Goal: Task Accomplishment & Management: Use online tool/utility

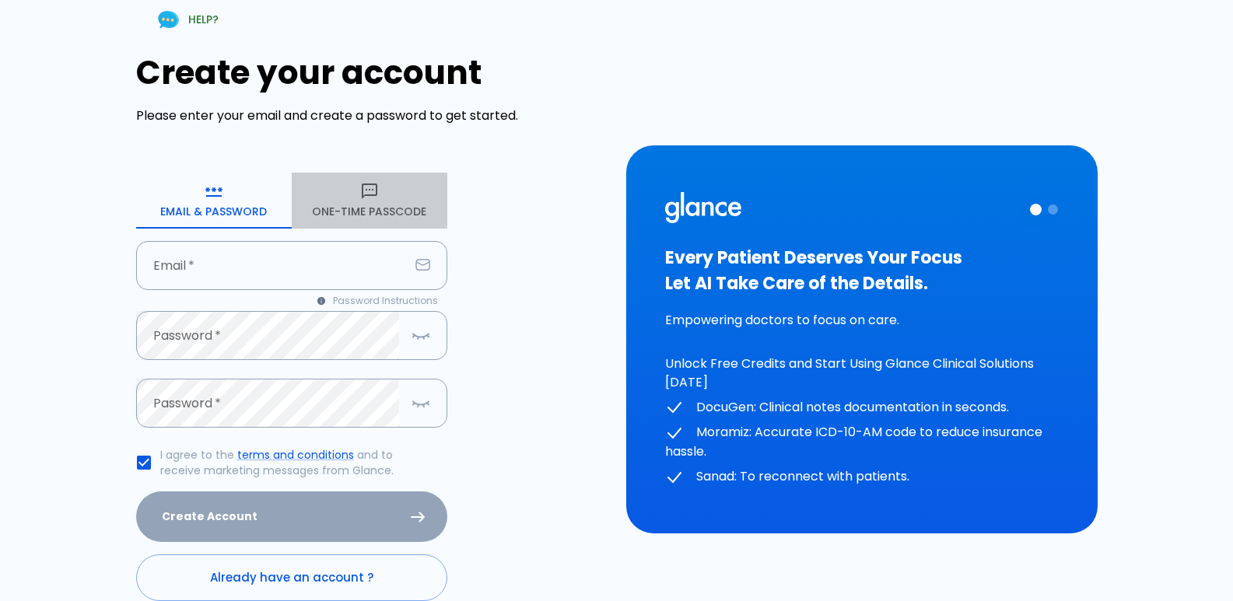
click at [390, 221] on button "One-Time Passcode" at bounding box center [370, 201] width 156 height 56
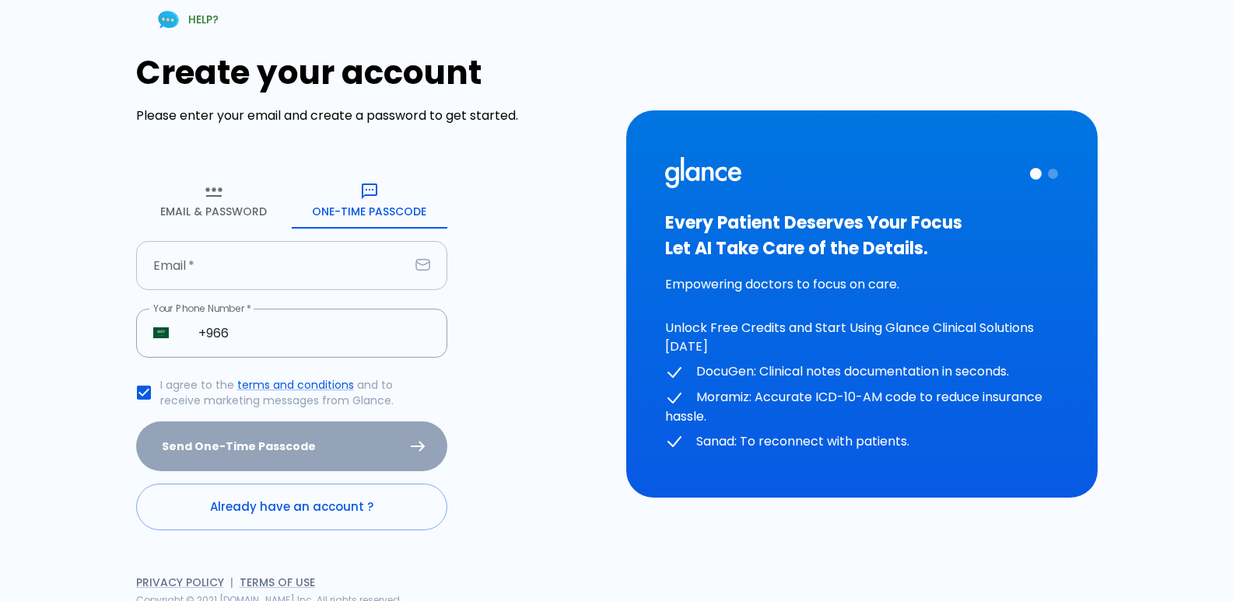
click at [334, 285] on input "text" at bounding box center [272, 265] width 273 height 49
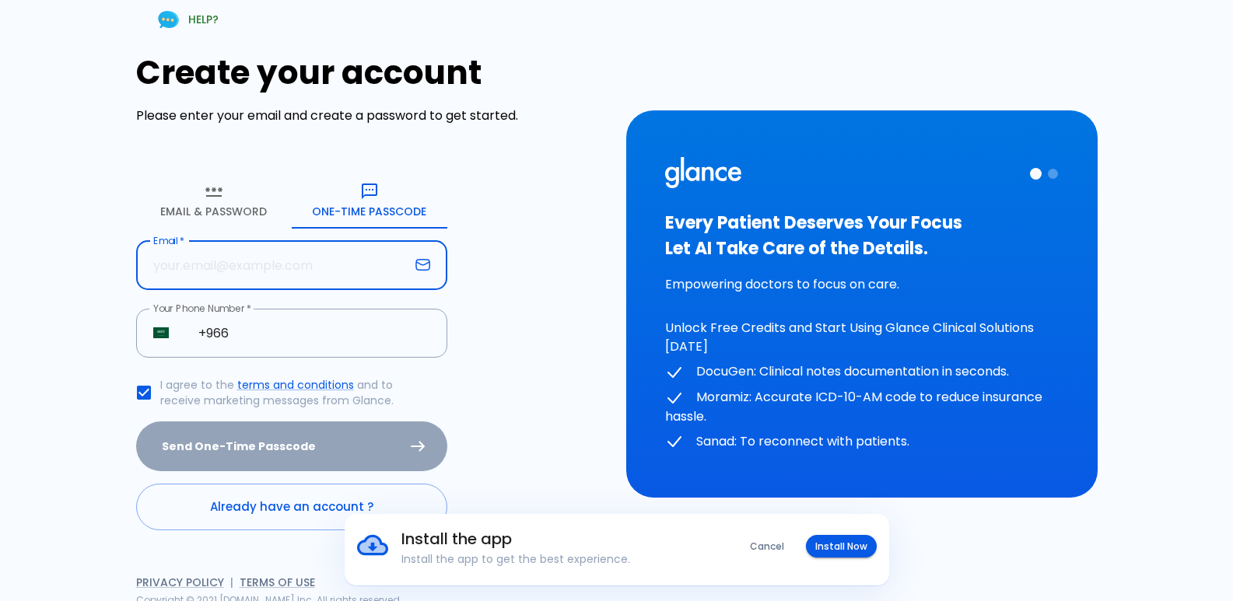
type input "M"
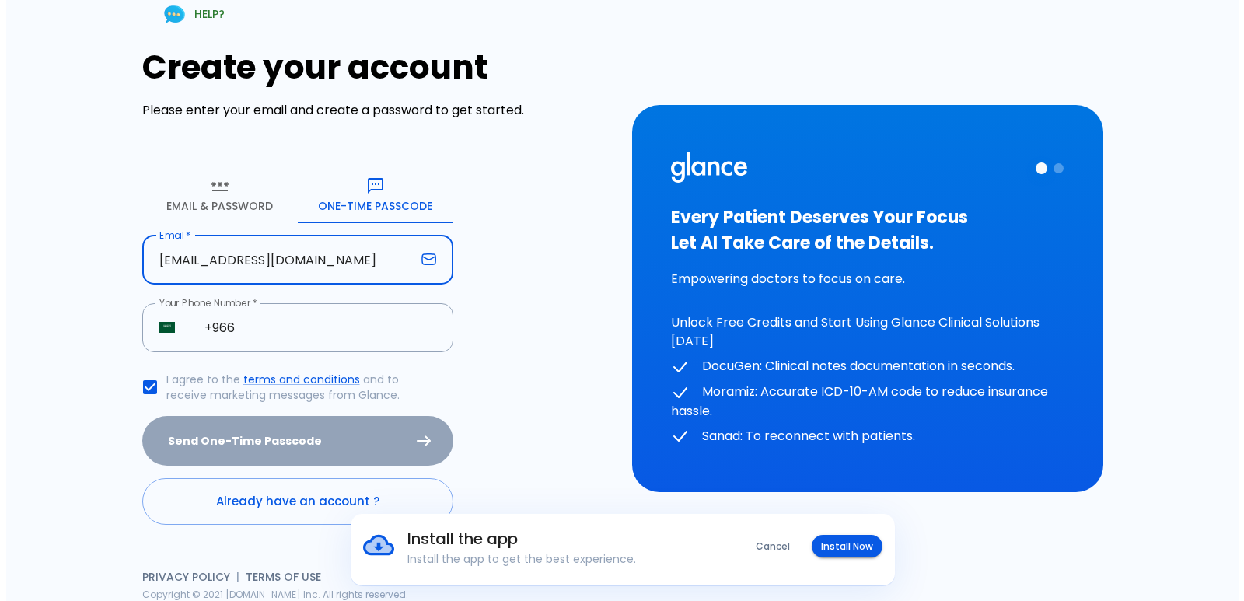
scroll to position [7, 0]
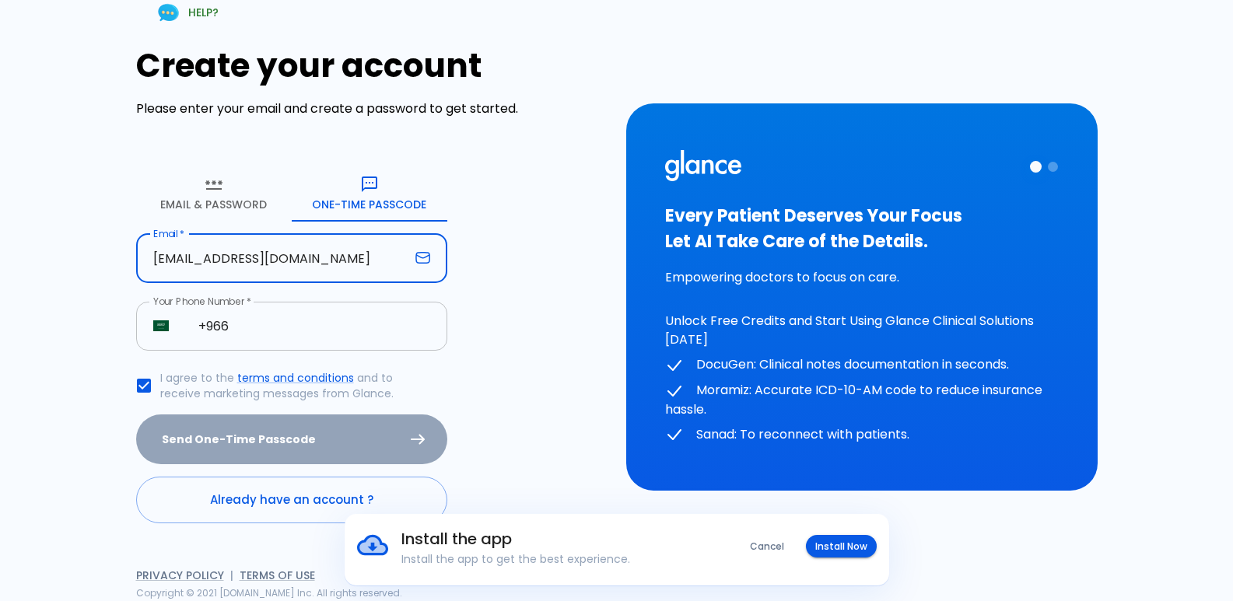
type input "[EMAIL_ADDRESS][DOMAIN_NAME]"
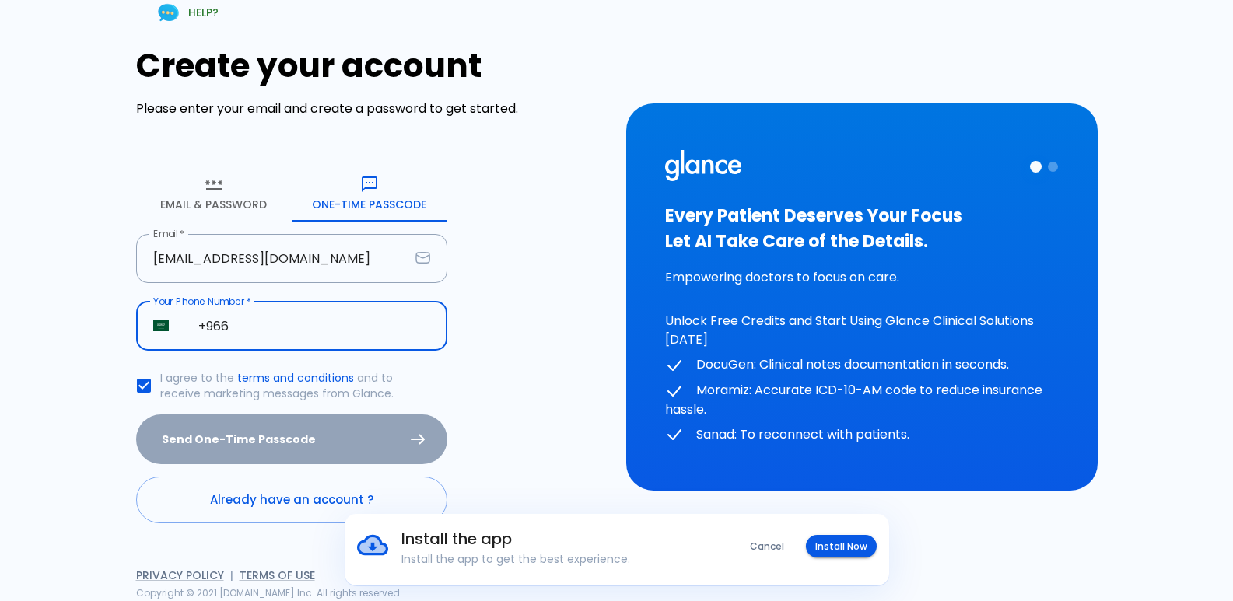
click at [234, 329] on input "+966" at bounding box center [314, 326] width 266 height 49
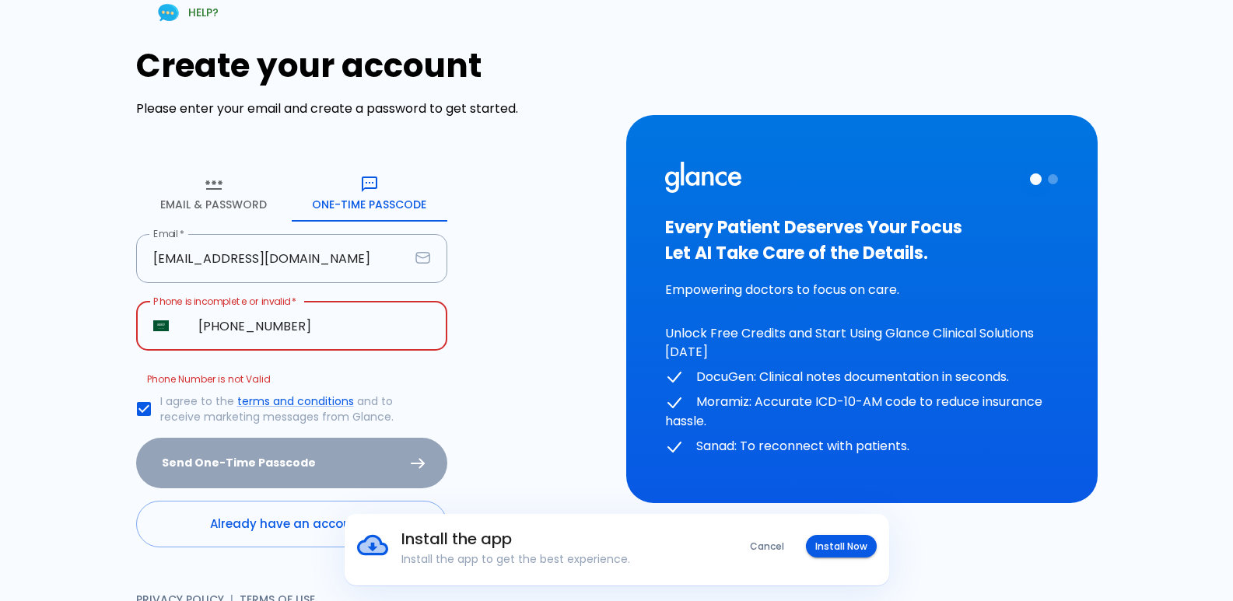
click at [257, 324] on input "[PHONE_NUMBER]" at bounding box center [314, 326] width 266 height 49
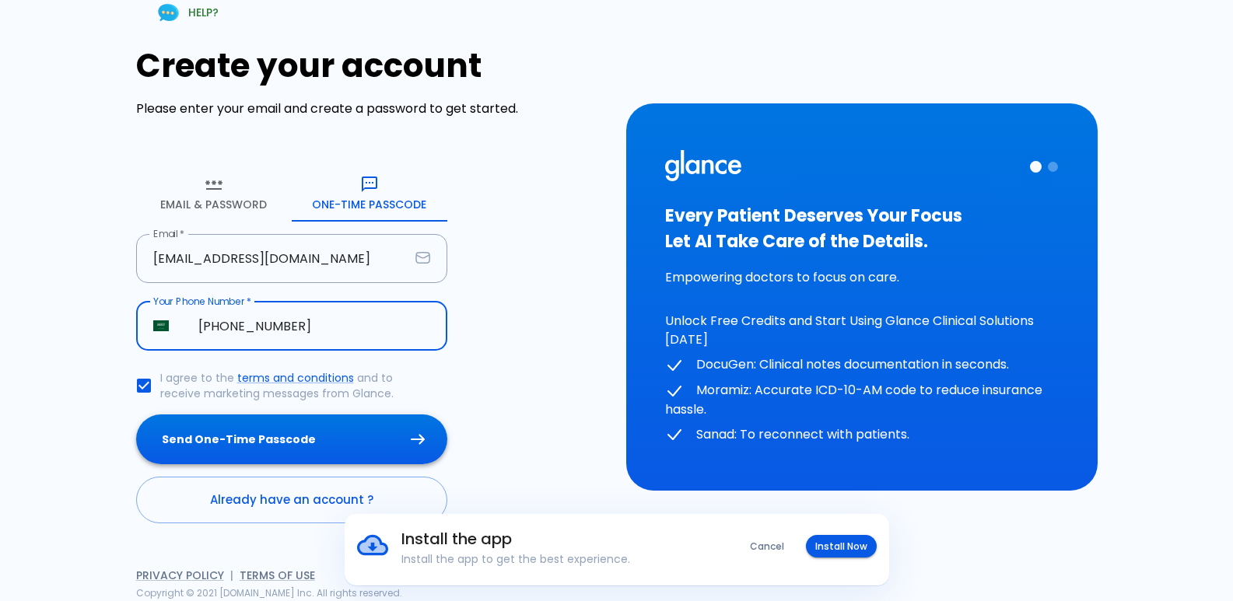
type input "[PHONE_NUMBER]"
click at [136, 414] on button "Send One-Time Passcode" at bounding box center [291, 439] width 311 height 51
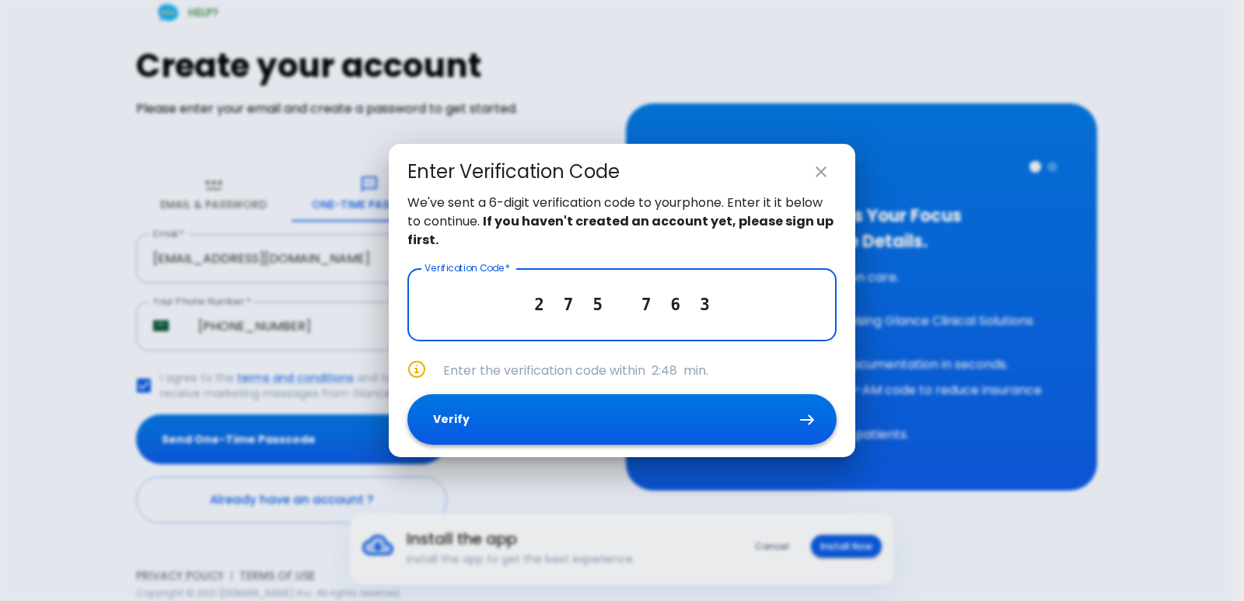
type input "2 7 5 7 6 3"
click at [523, 424] on button "Verify" at bounding box center [621, 419] width 429 height 51
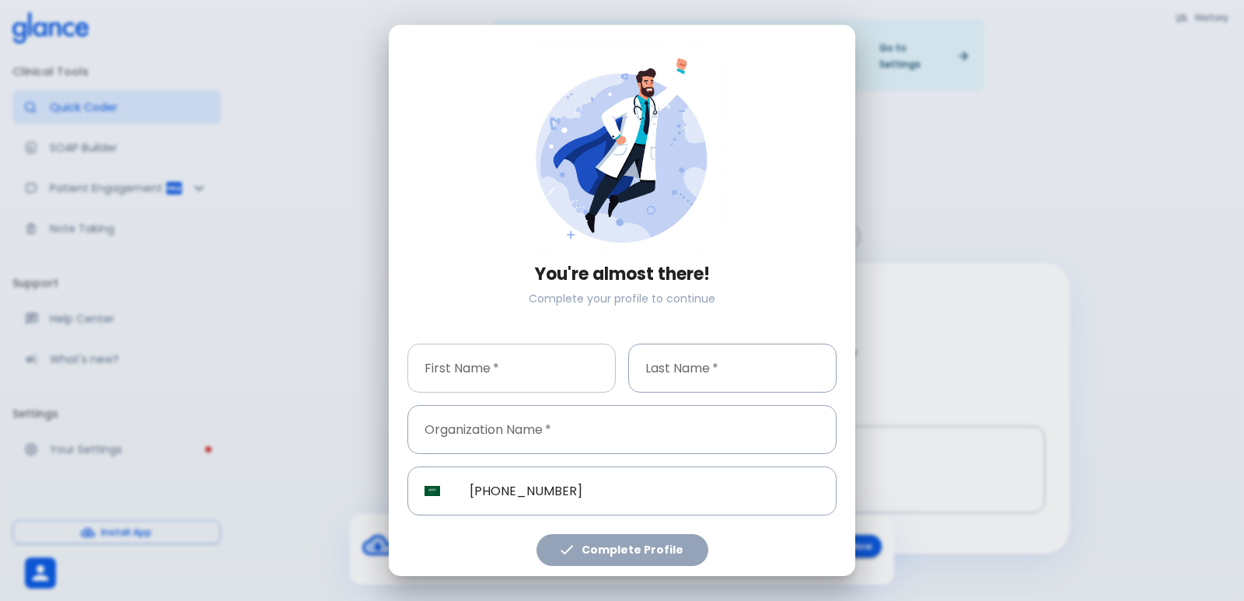
click at [511, 373] on input "text" at bounding box center [511, 368] width 208 height 49
type input "[PERSON_NAME]"
click at [701, 358] on input "text" at bounding box center [732, 368] width 208 height 49
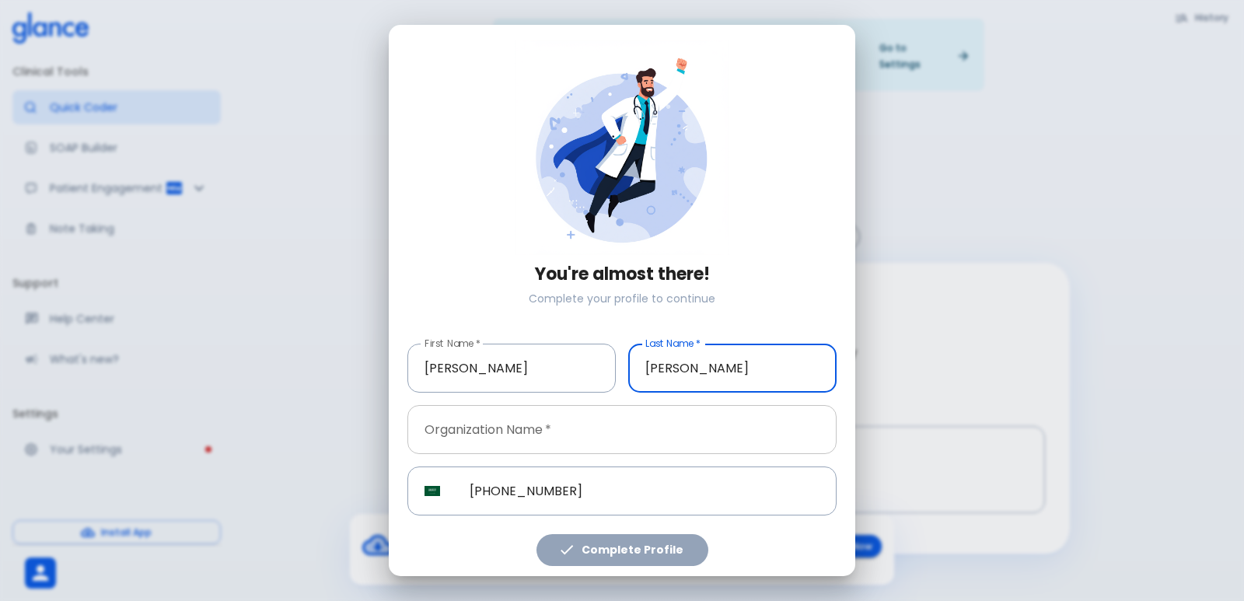
type input "[PERSON_NAME]"
click at [589, 420] on input "text" at bounding box center [621, 429] width 429 height 49
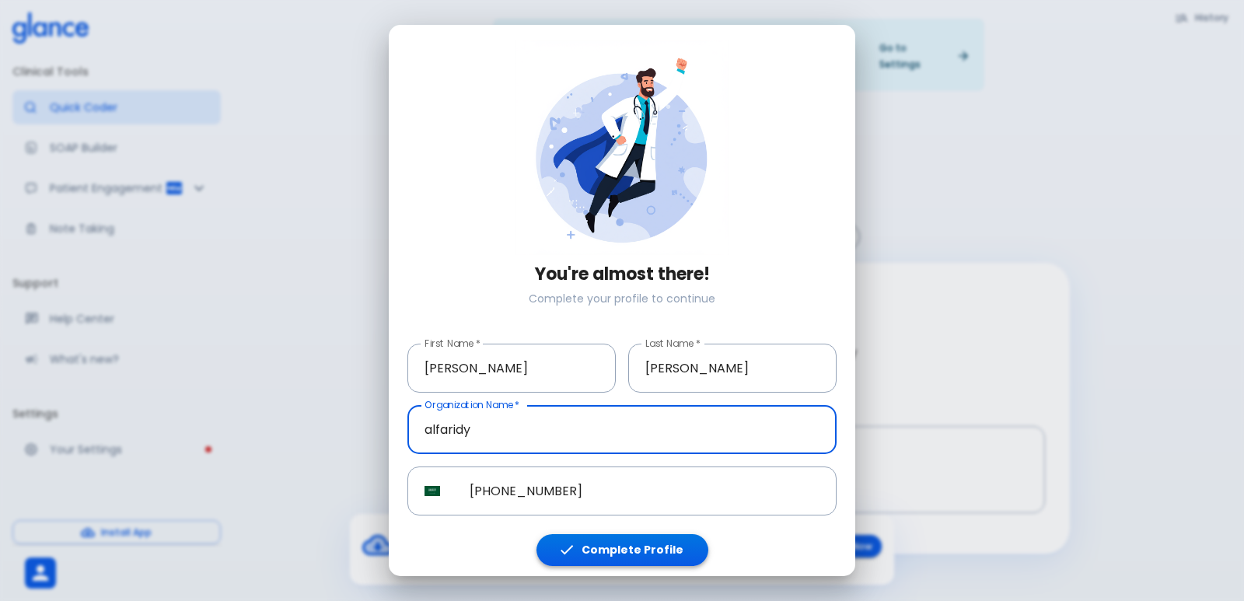
type input "alfaridy"
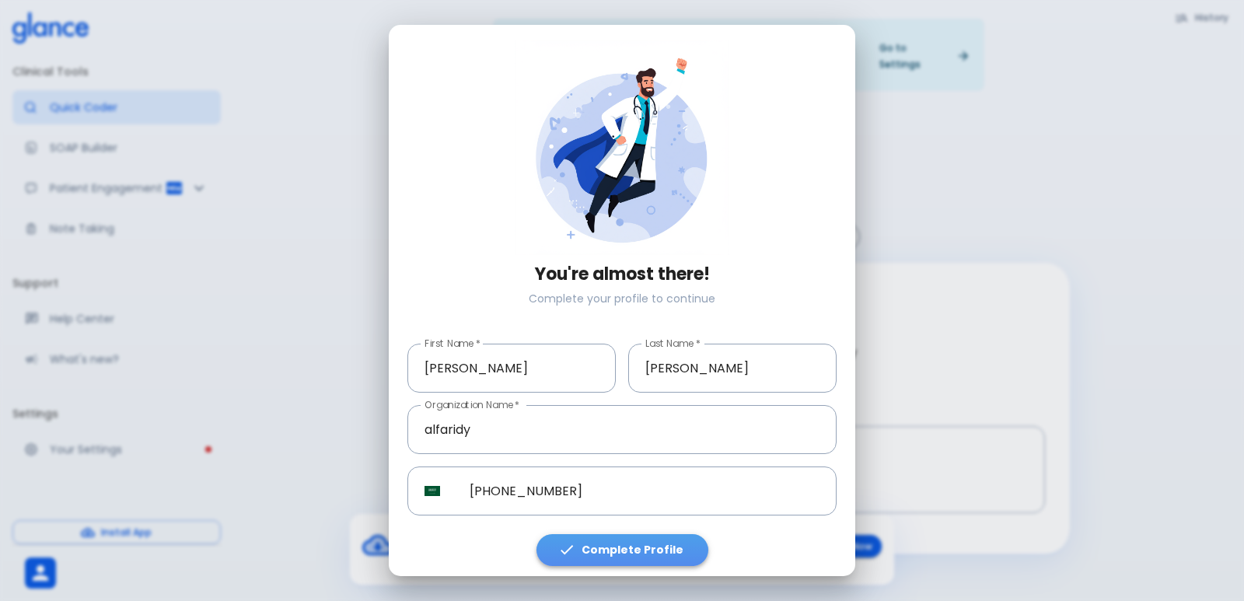
click at [629, 550] on button "Complete Profile" at bounding box center [623, 550] width 172 height 32
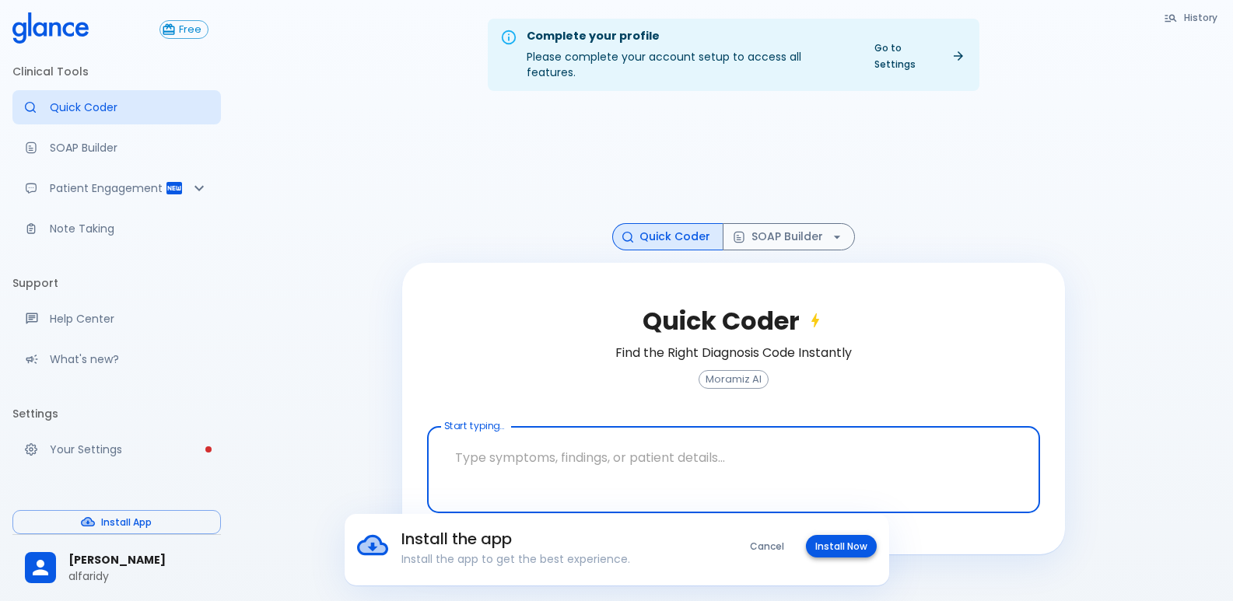
click at [852, 552] on button "Install Now" at bounding box center [841, 546] width 71 height 23
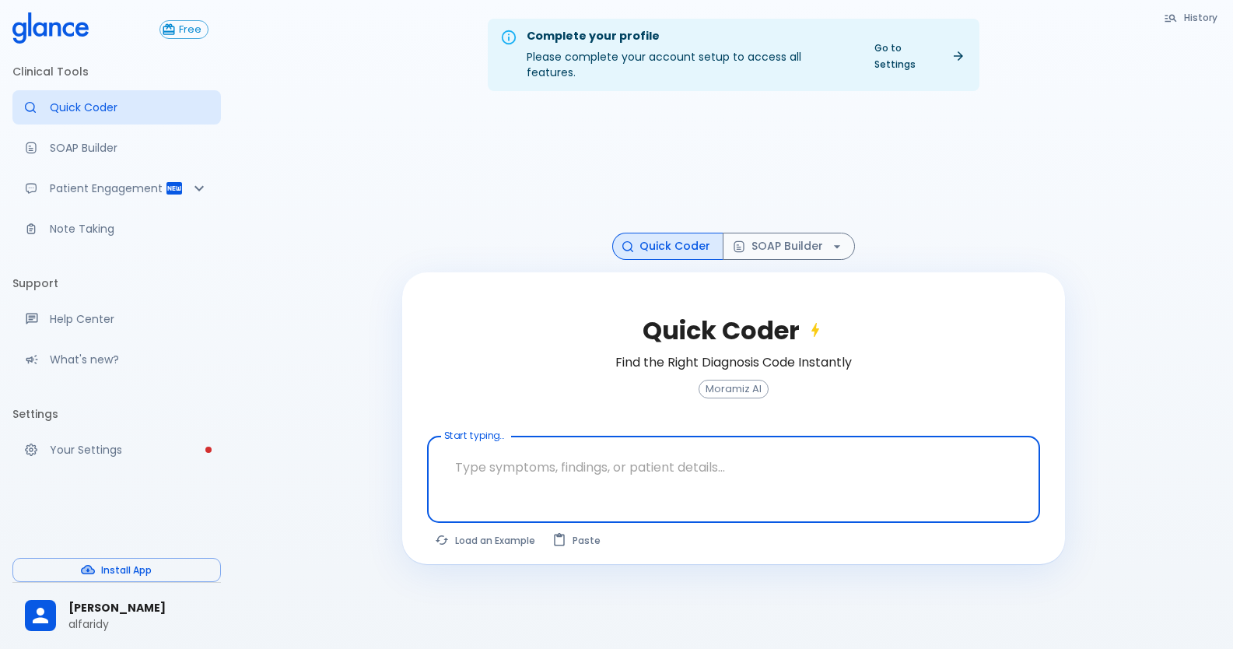
click at [516, 449] on textarea at bounding box center [733, 466] width 591 height 49
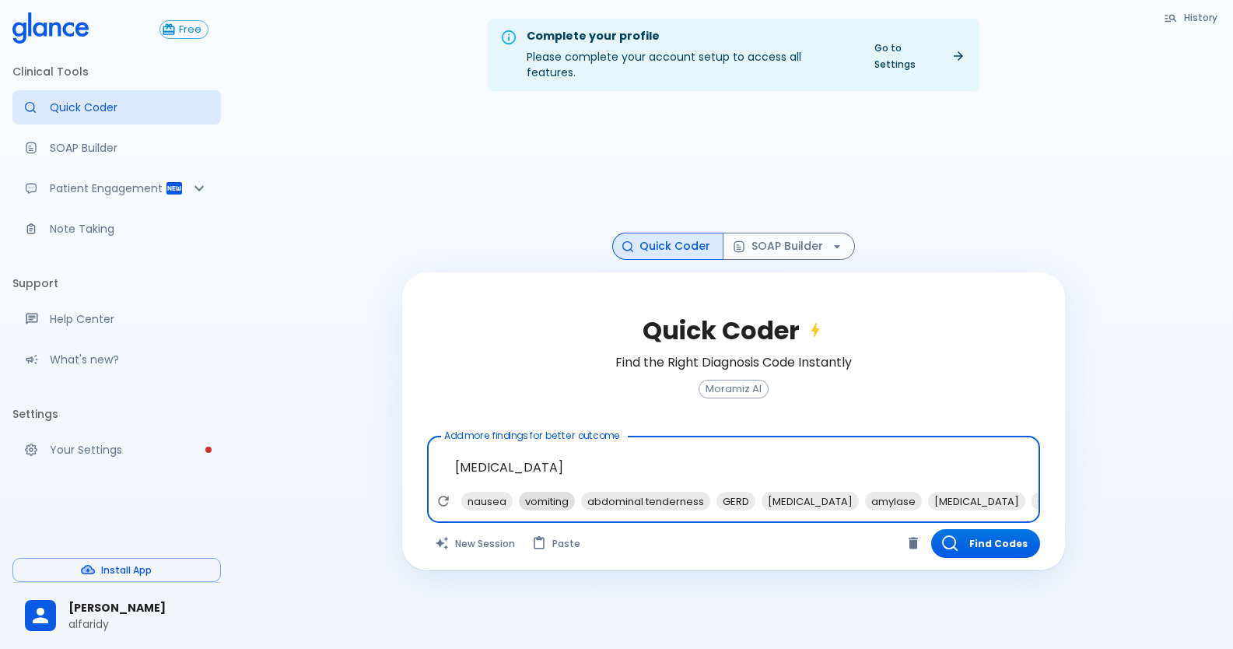
click at [543, 492] on span "vomiting" at bounding box center [547, 501] width 56 height 18
click at [670, 492] on span "GERD" at bounding box center [673, 501] width 39 height 18
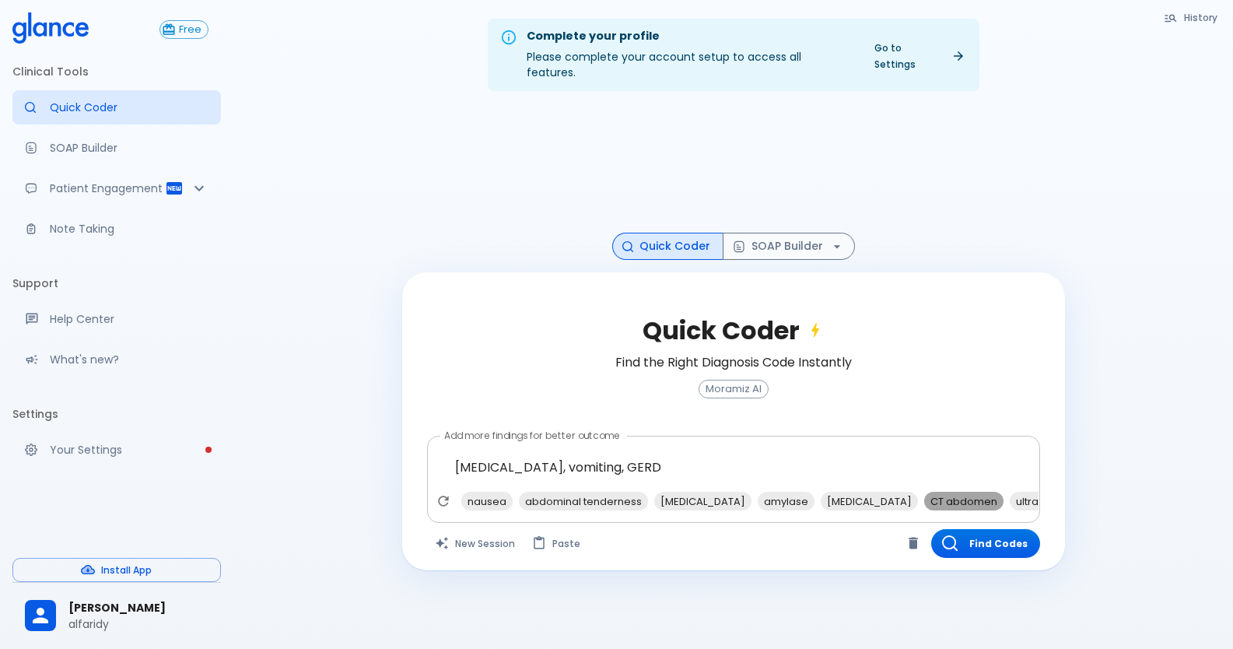
click at [924, 492] on span "CT abdomen" at bounding box center [963, 501] width 79 height 18
click at [924, 492] on span "ultrasound abdomen" at bounding box center [984, 501] width 121 height 18
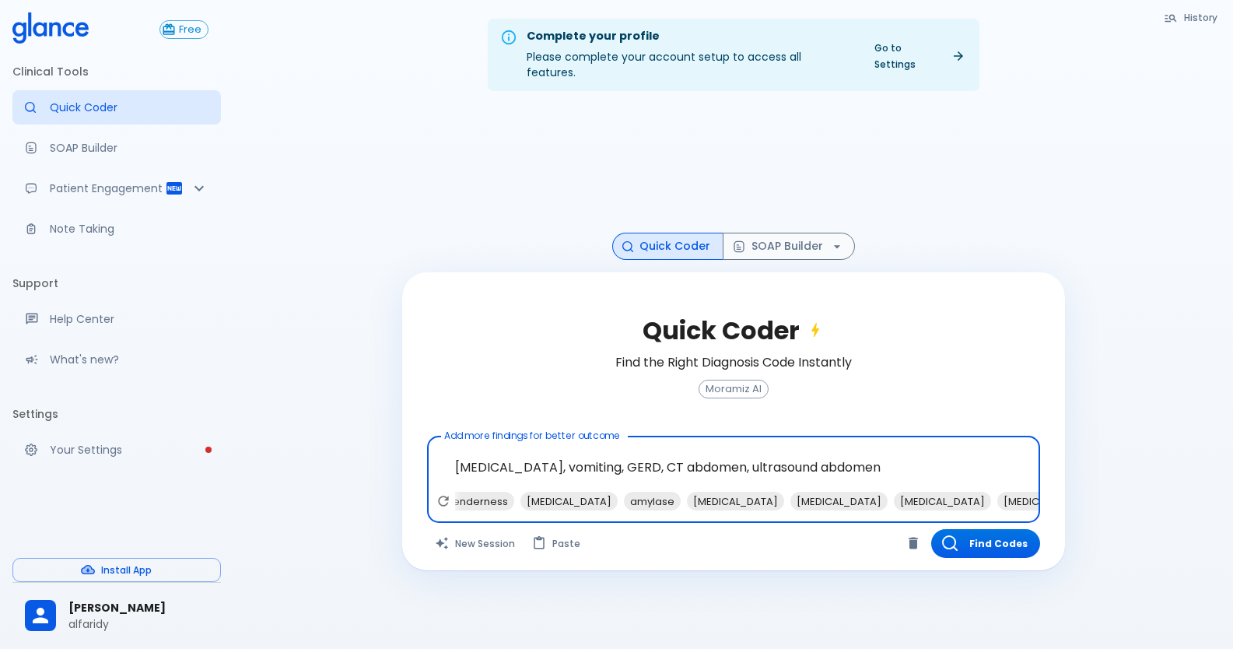
scroll to position [0, 144]
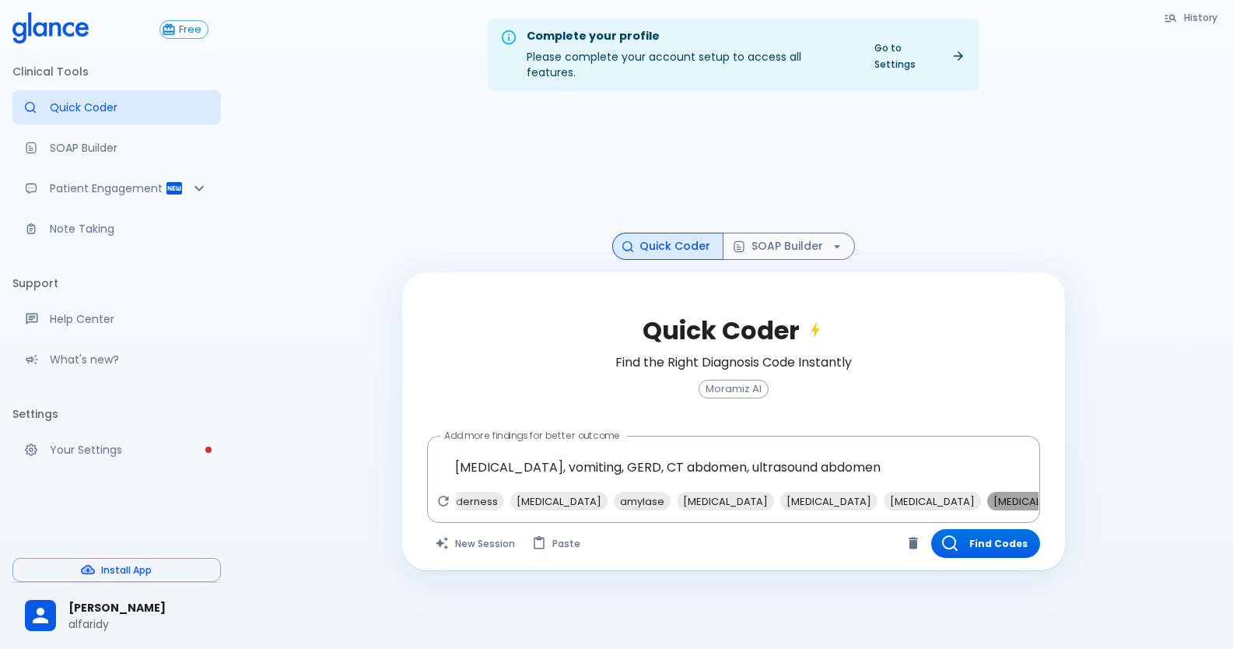
click at [987, 492] on span "[MEDICAL_DATA]" at bounding box center [1035, 501] width 97 height 18
type textarea "[MEDICAL_DATA], vomiting, GERD, CT abdomen, ultrasound abdomen, [MEDICAL_DATA]"
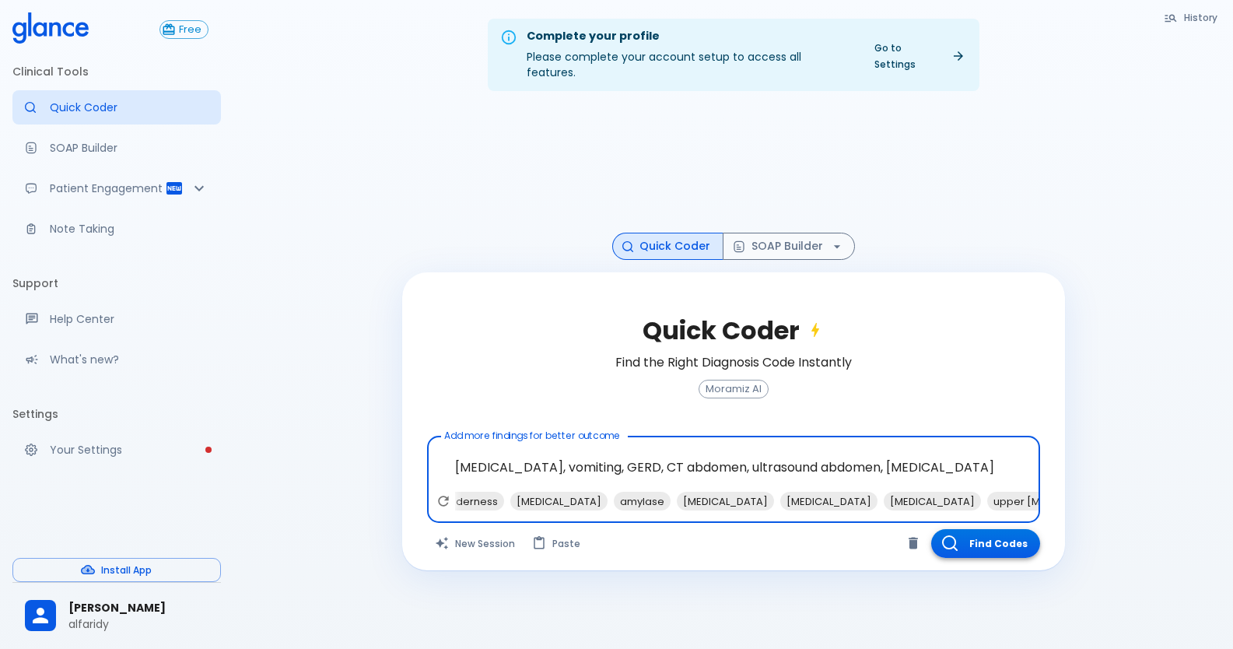
click at [945, 535] on icon "button" at bounding box center [950, 543] width 16 height 16
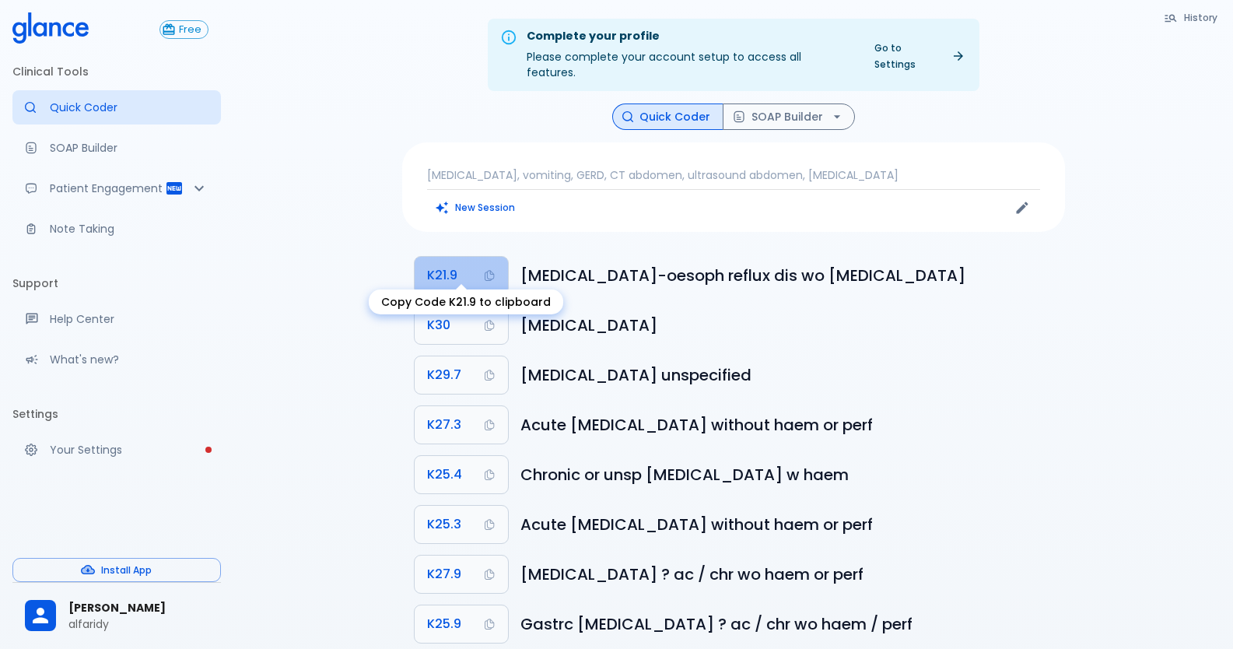
click at [454, 264] on span "K21.9" at bounding box center [442, 275] width 30 height 22
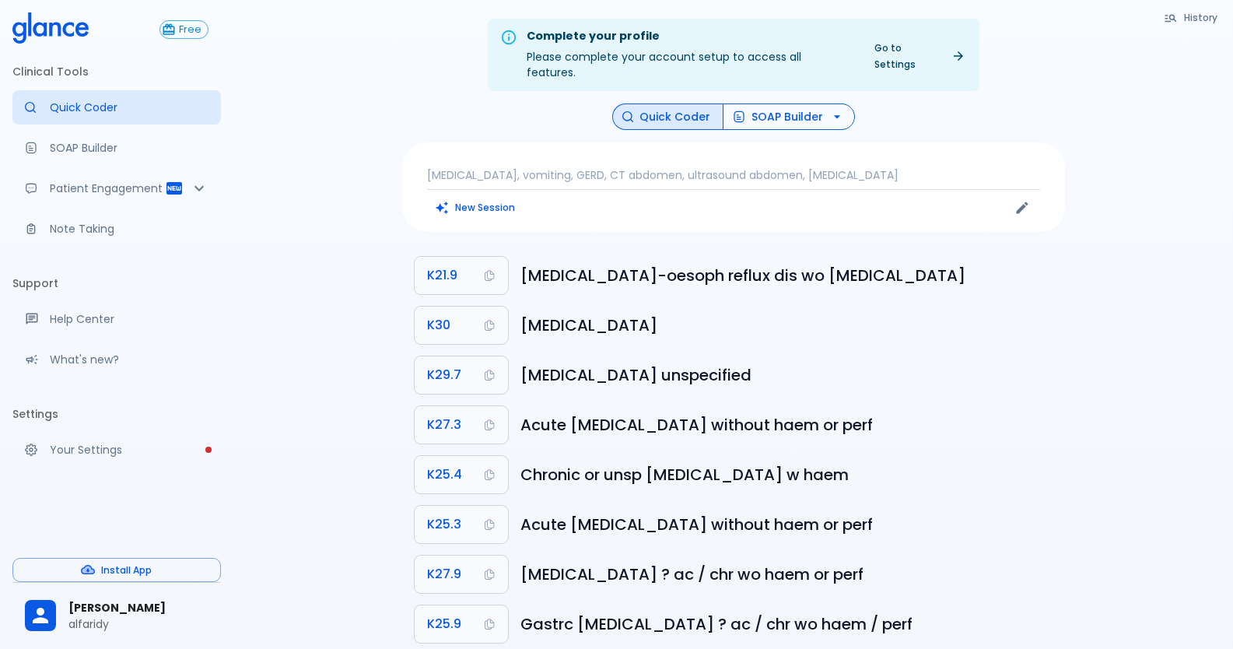
click at [782, 103] on button "SOAP Builder" at bounding box center [788, 116] width 132 height 27
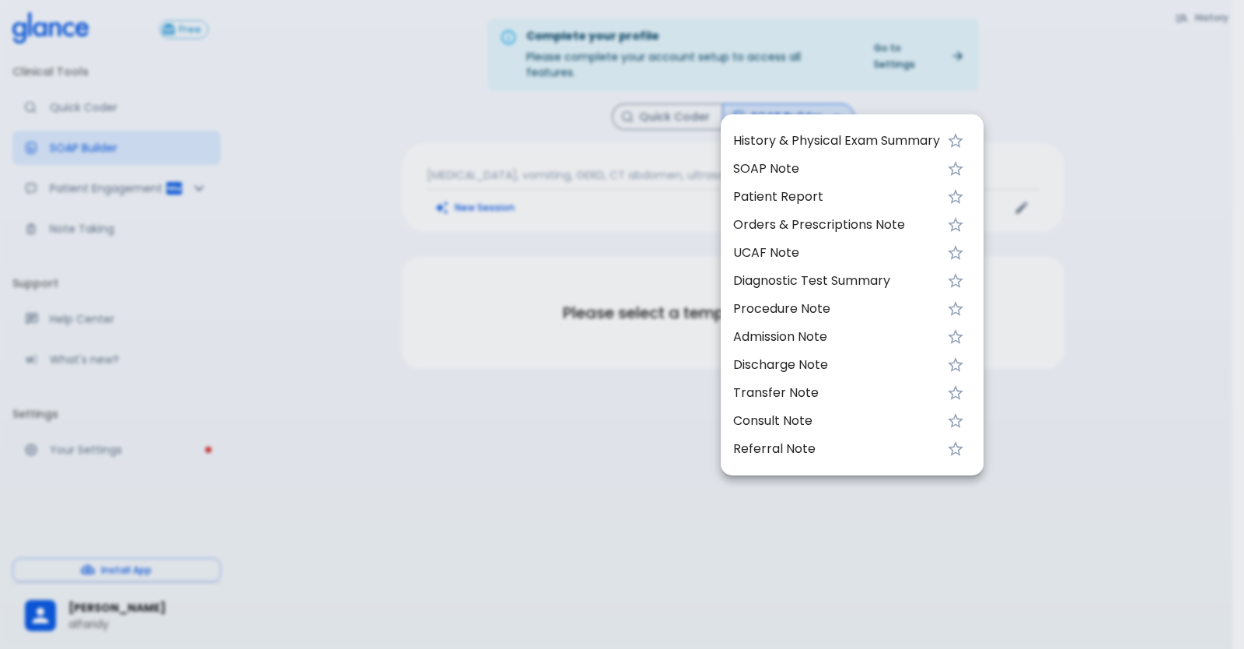
click at [764, 258] on span "UCAF Note" at bounding box center [836, 252] width 207 height 19
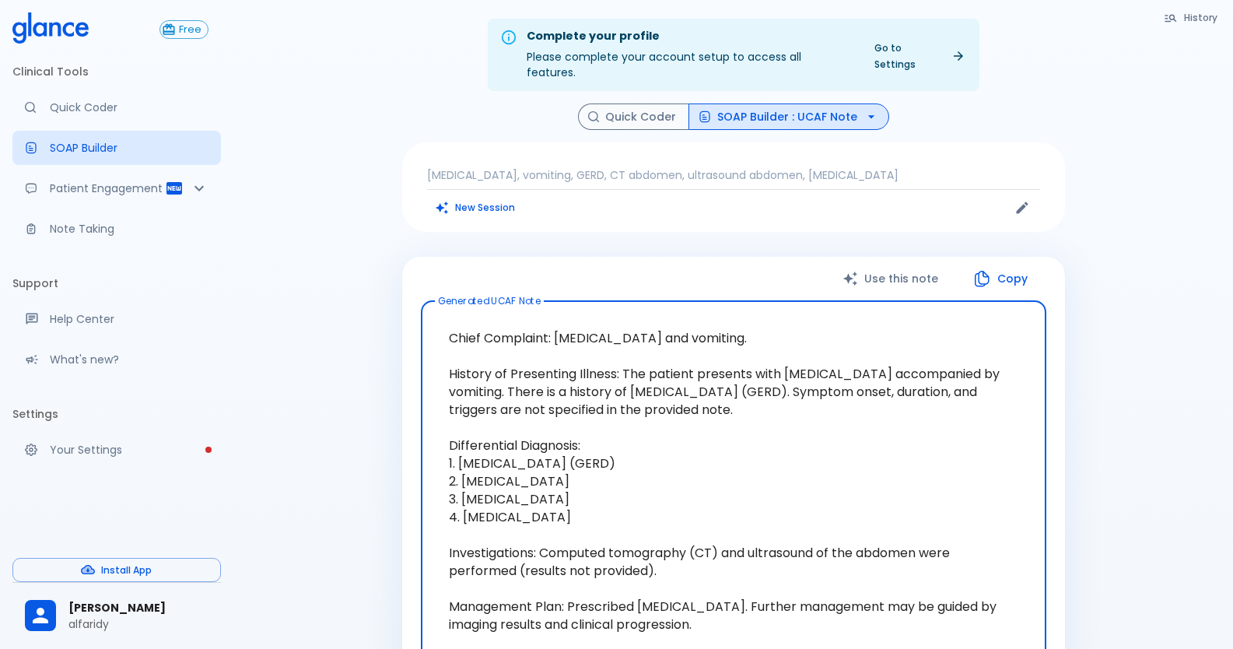
scroll to position [78, 0]
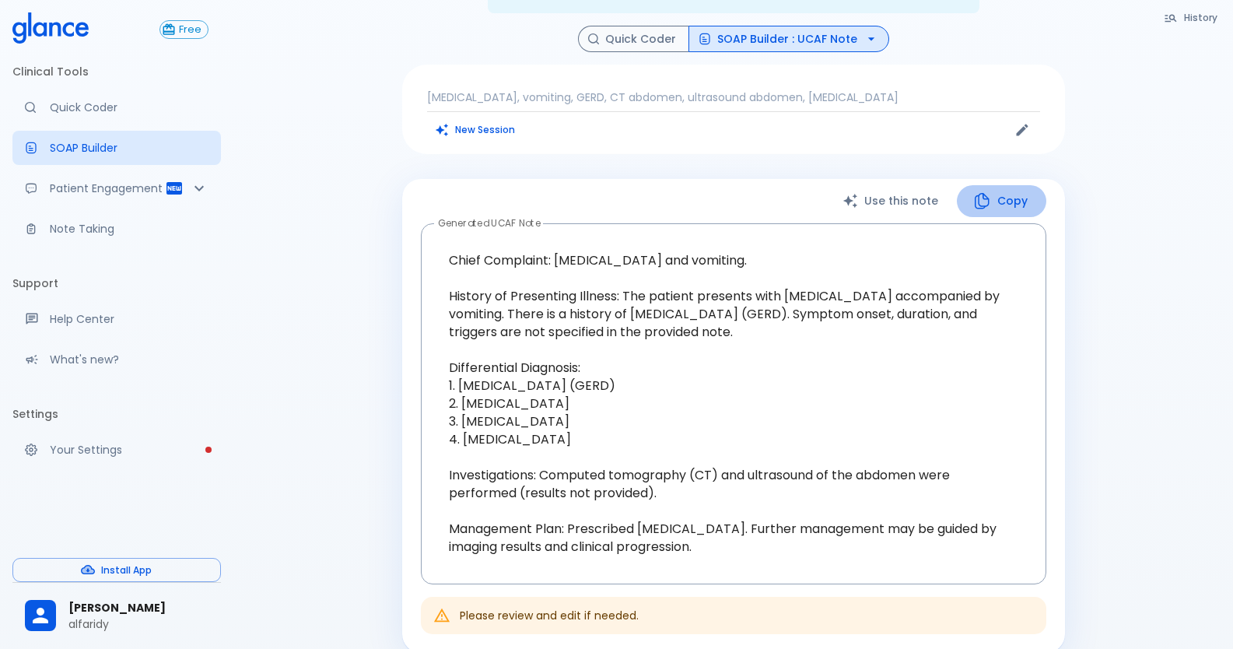
click at [1002, 192] on button "Copy" at bounding box center [1001, 201] width 89 height 32
drag, startPoint x: 619, startPoint y: 21, endPoint x: 603, endPoint y: 9, distance: 20.1
click at [618, 26] on button "Quick Coder" at bounding box center [633, 39] width 111 height 27
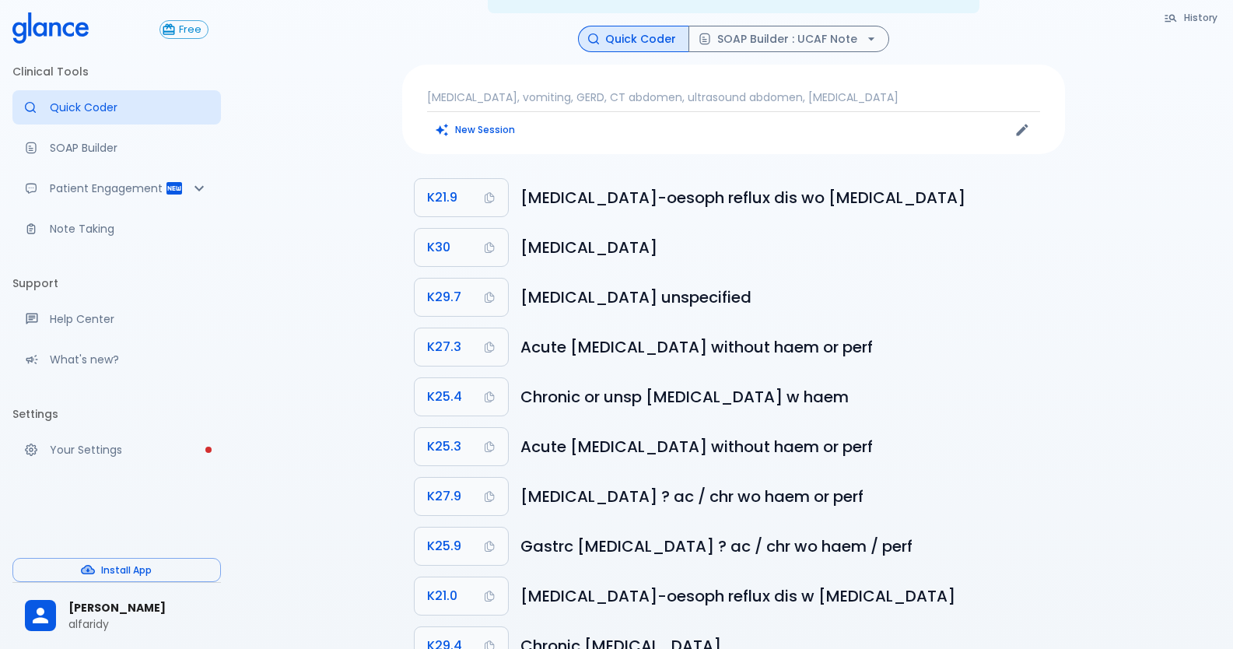
click at [502, 127] on div "[MEDICAL_DATA], vomiting, GERD, CT abdomen, ultrasound abdomen, [MEDICAL_DATA] …" at bounding box center [733, 109] width 663 height 89
click at [492, 118] on button "New Session" at bounding box center [475, 129] width 97 height 23
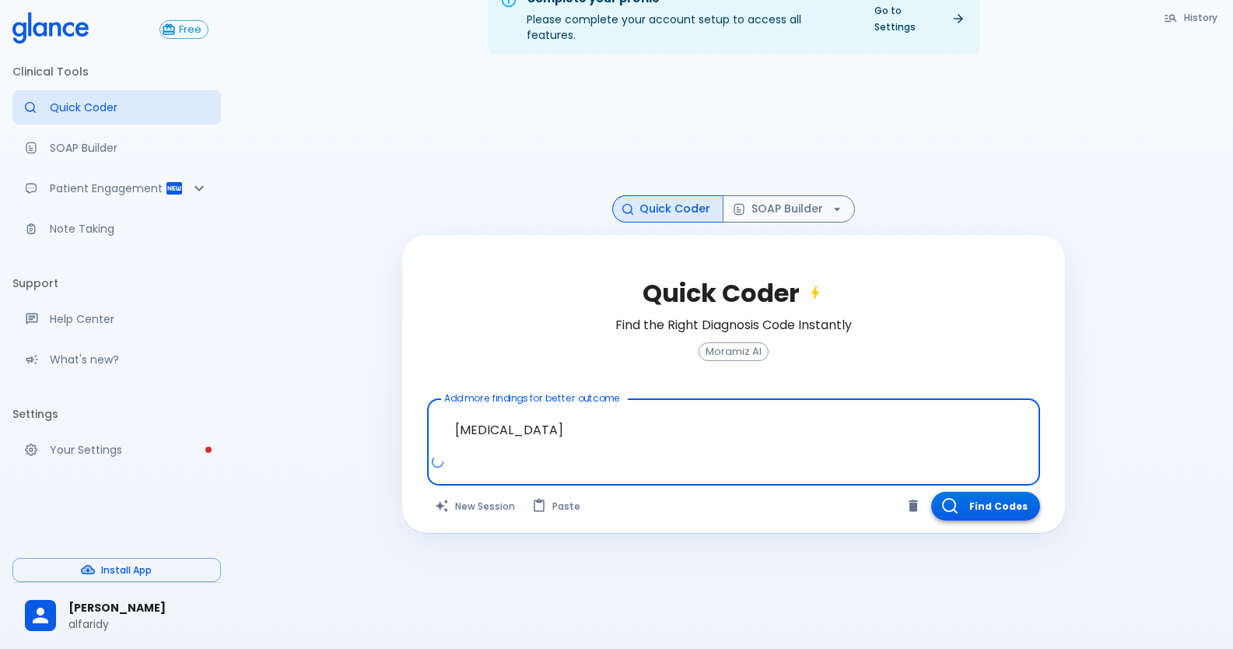
type textarea "[MEDICAL_DATA]"
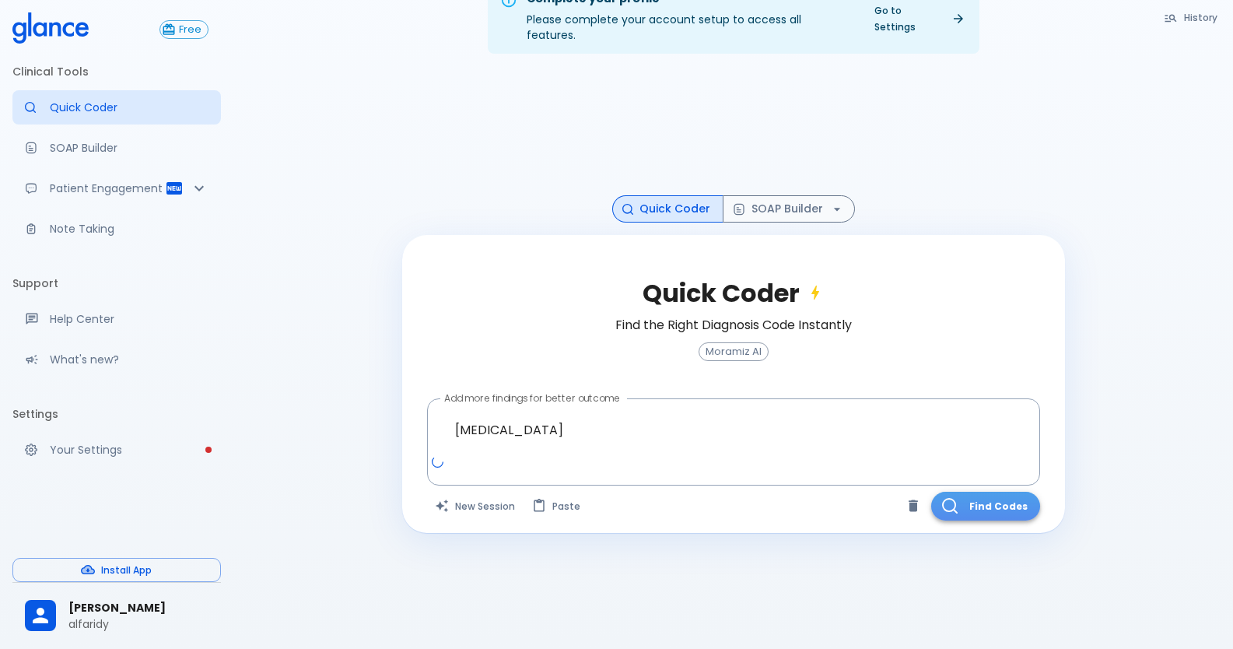
click at [985, 492] on button "Find Codes" at bounding box center [985, 505] width 109 height 29
